Goal: Find specific page/section: Find specific page/section

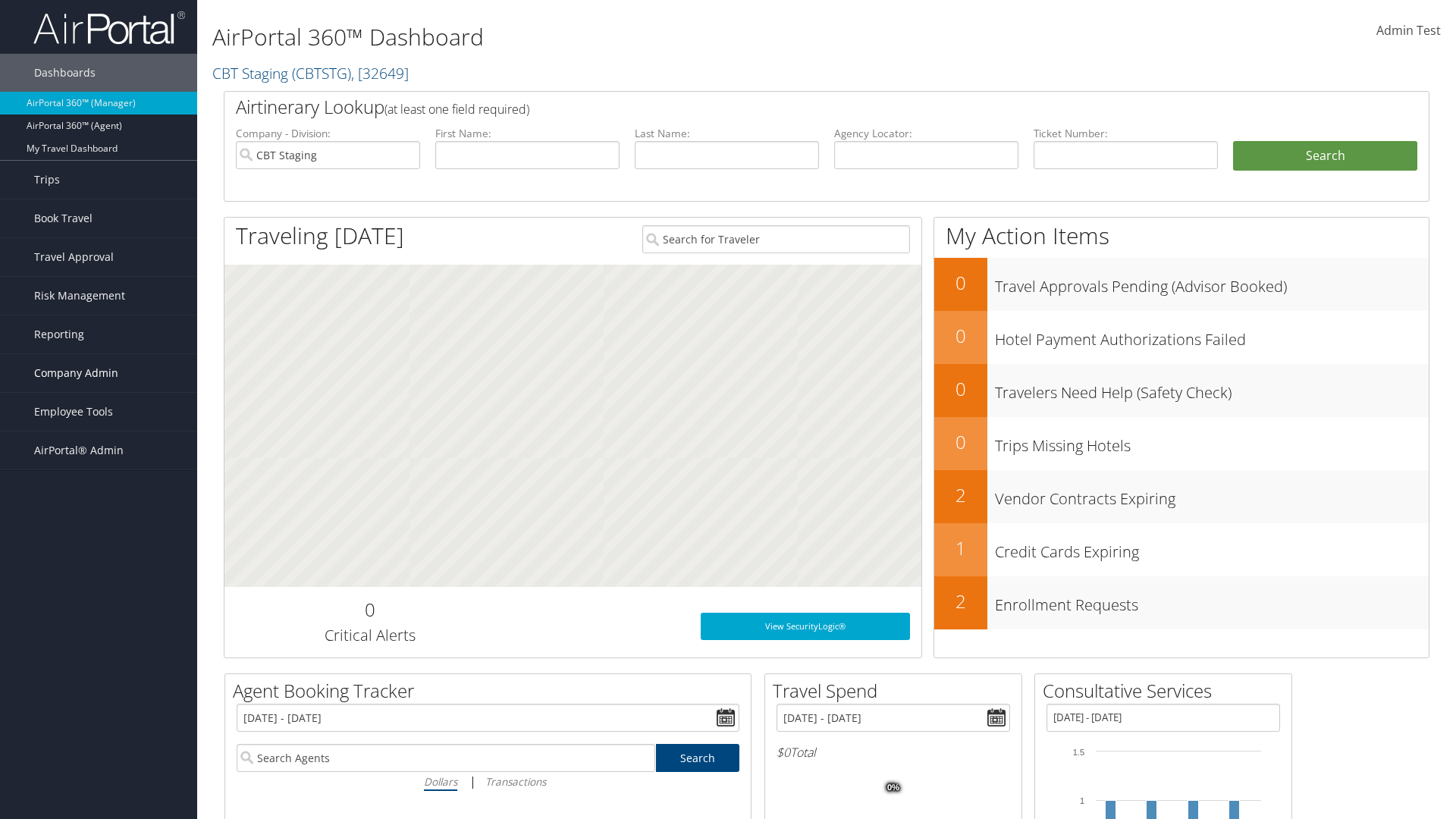
click at [99, 373] on span "Company Admin" at bounding box center [76, 373] width 84 height 38
click at [99, 449] on link "People" at bounding box center [98, 449] width 197 height 23
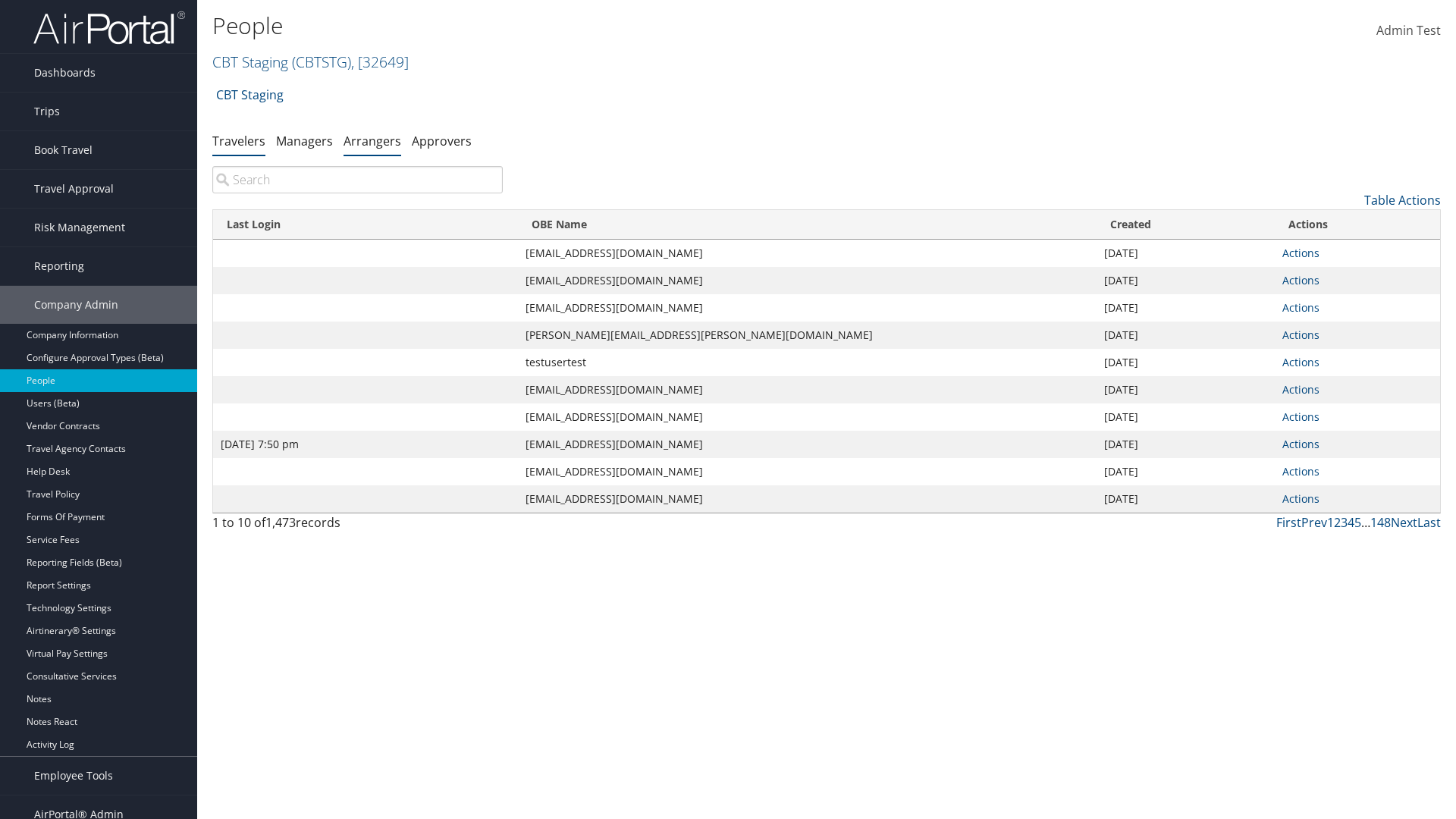
click at [372, 141] on link "Arrangers" at bounding box center [372, 141] width 57 height 16
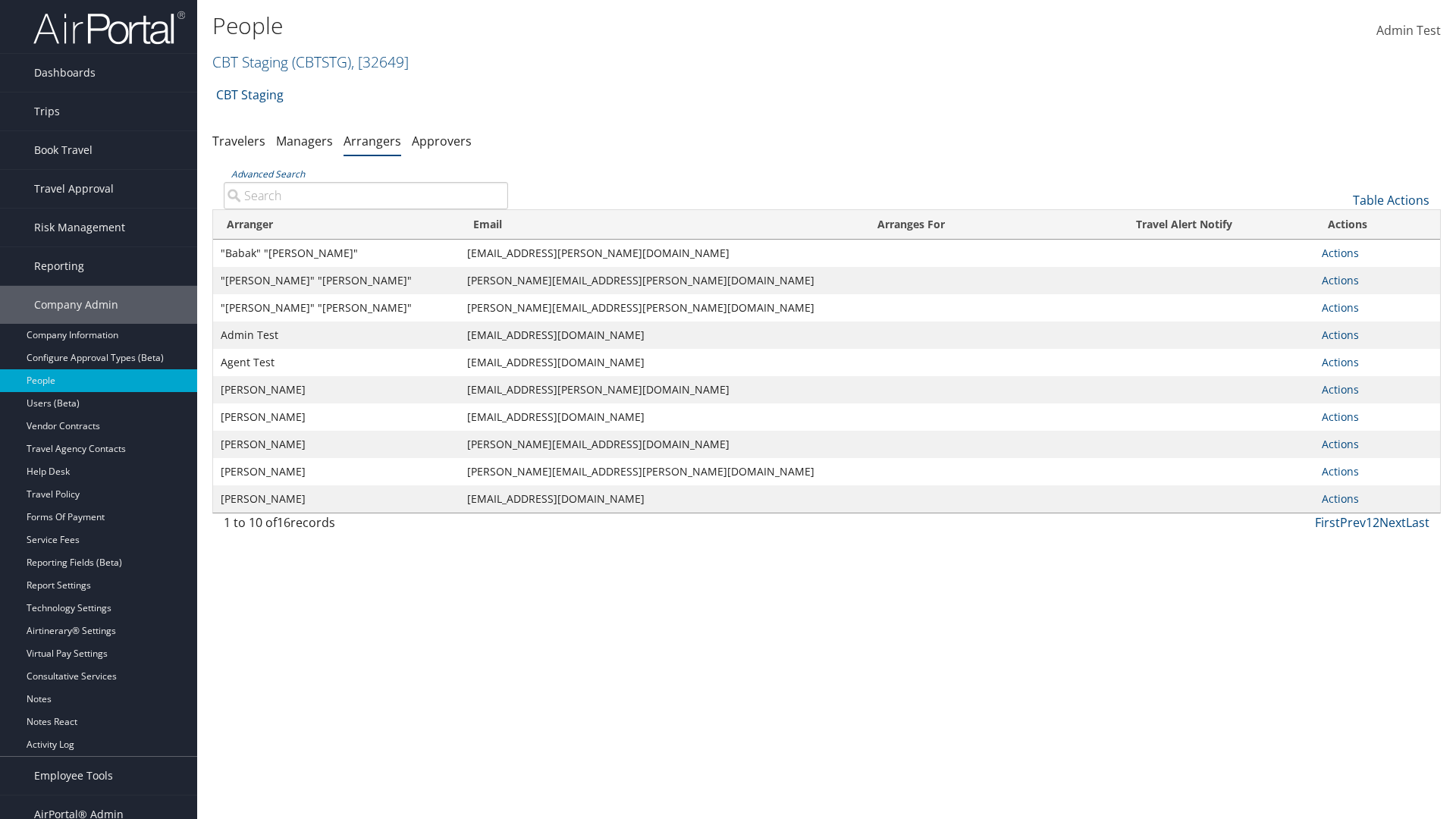
click at [366, 195] on input "Advanced Search" at bounding box center [366, 196] width 285 height 27
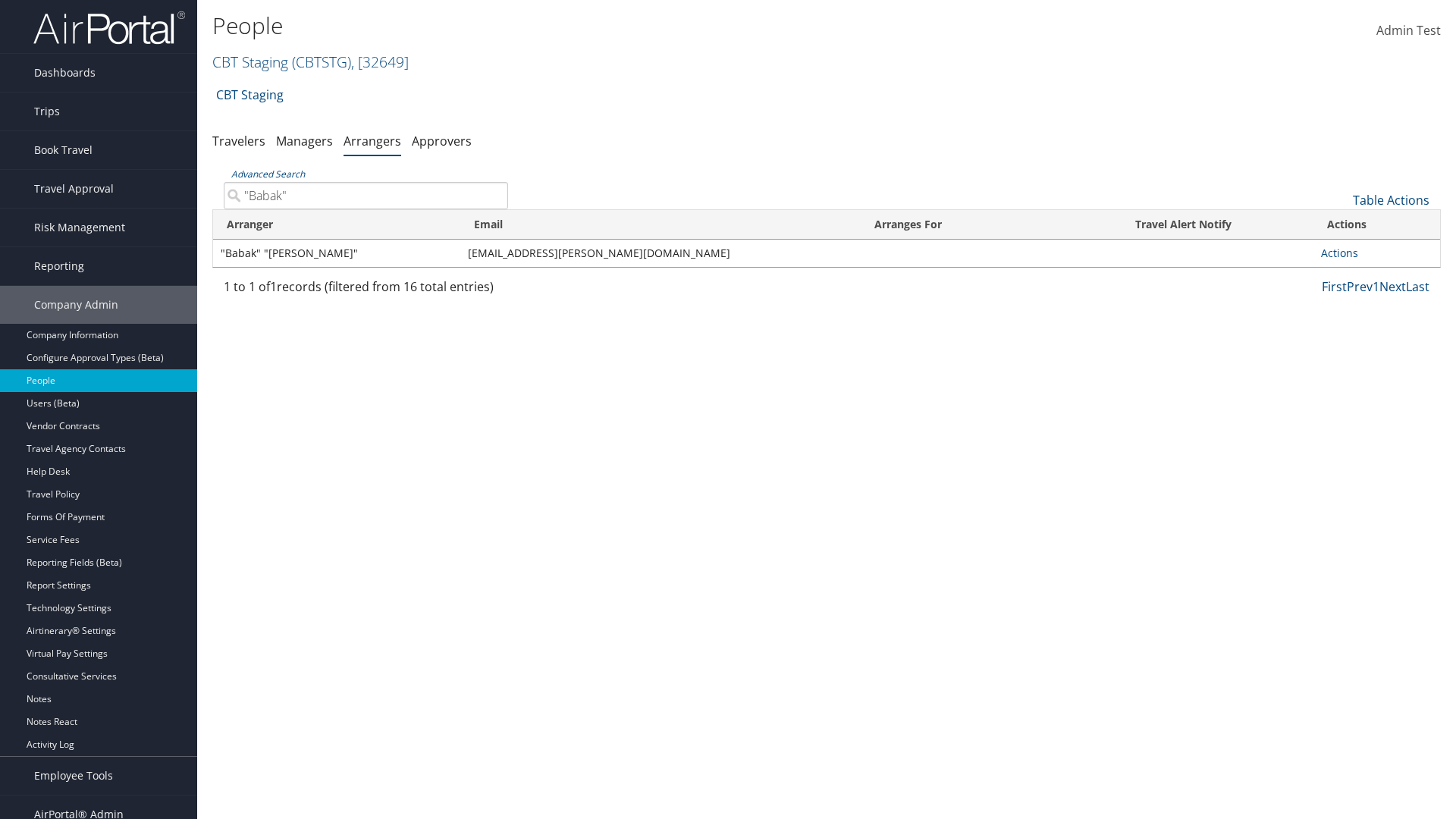
type input ""Babak" ""
